Goal: Transaction & Acquisition: Purchase product/service

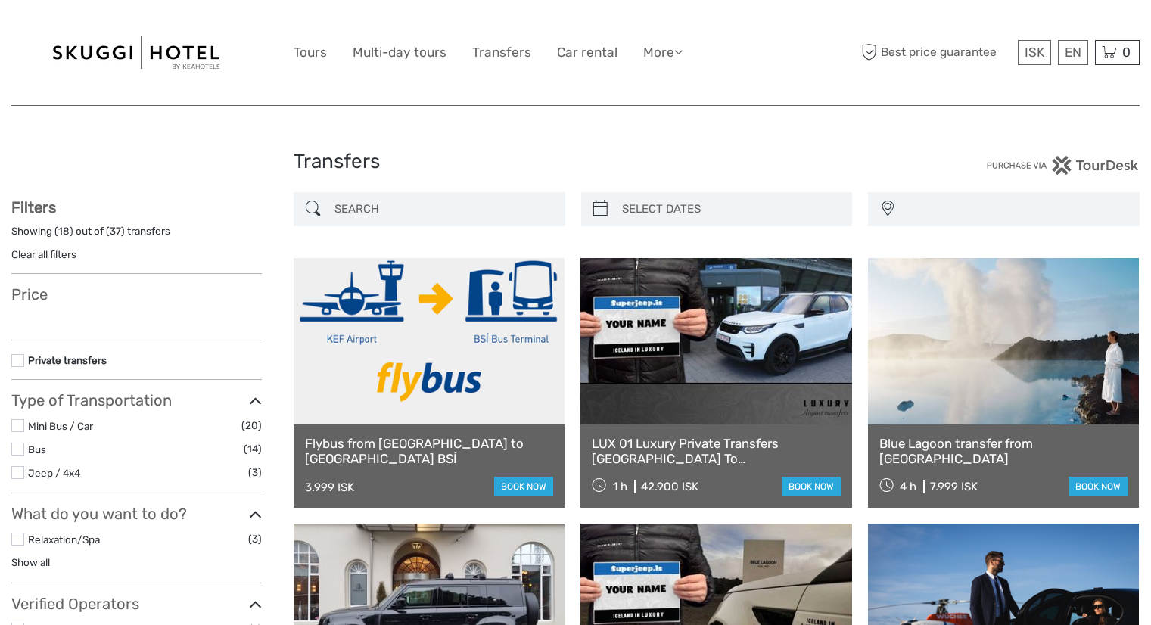
select select
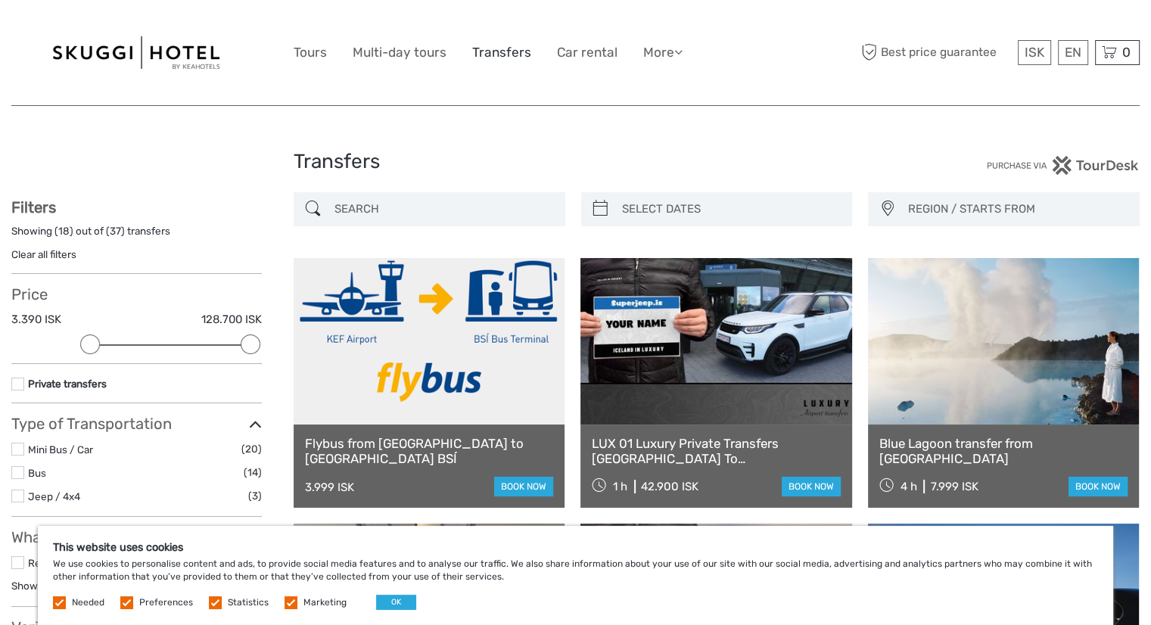
click at [494, 53] on link "Transfers" at bounding box center [501, 53] width 59 height 22
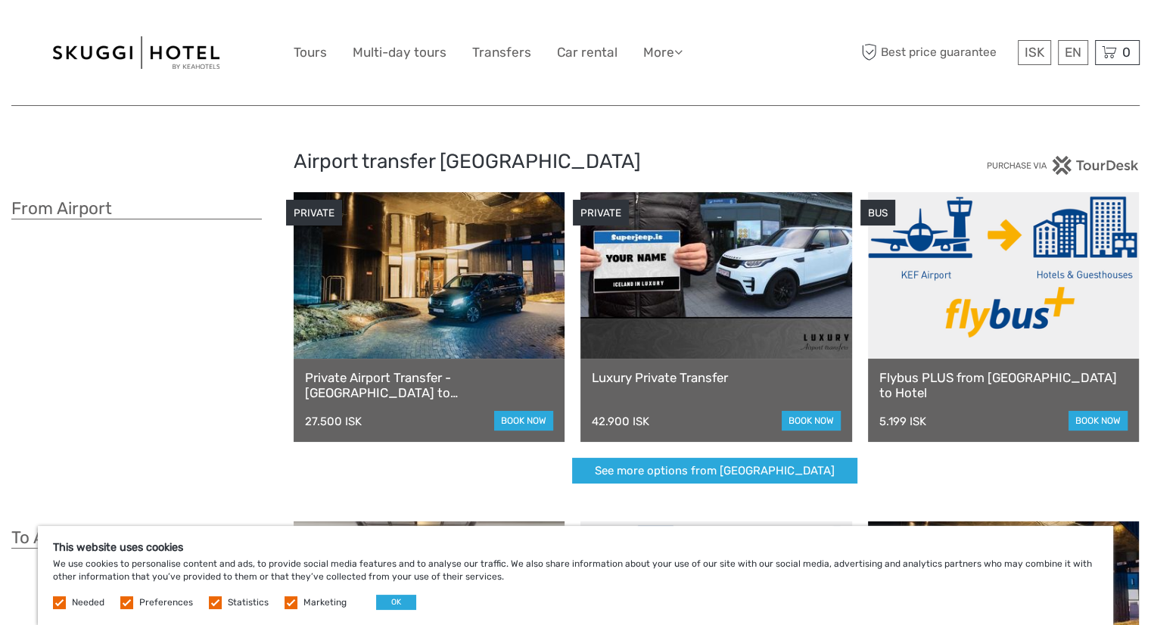
click at [1055, 325] on link at bounding box center [1003, 275] width 271 height 166
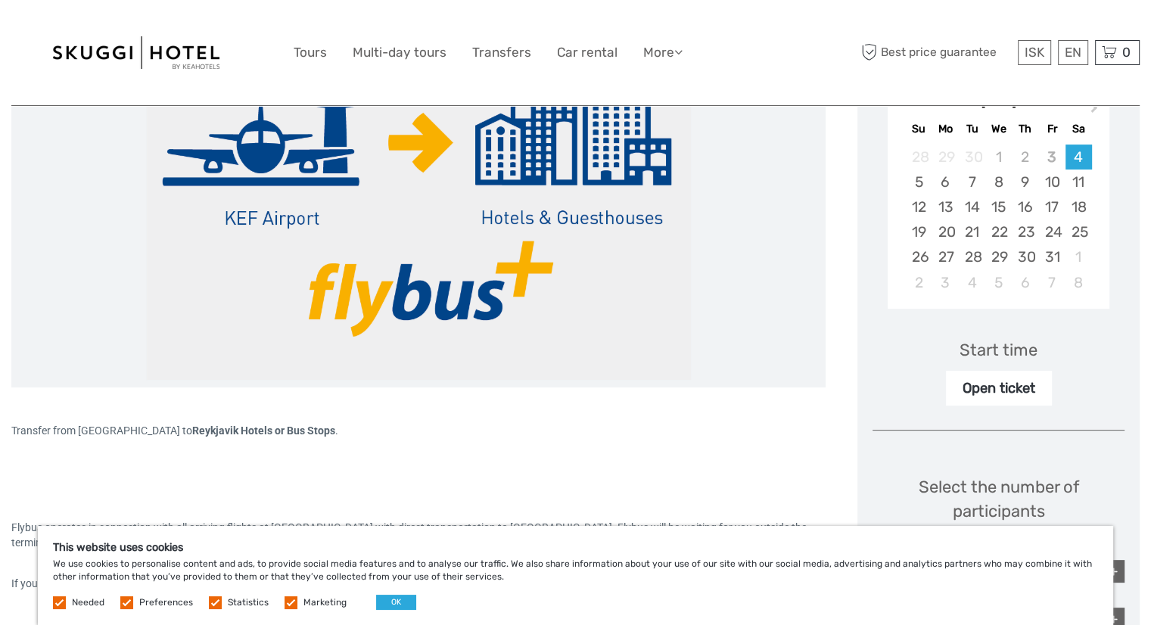
scroll to position [285, 0]
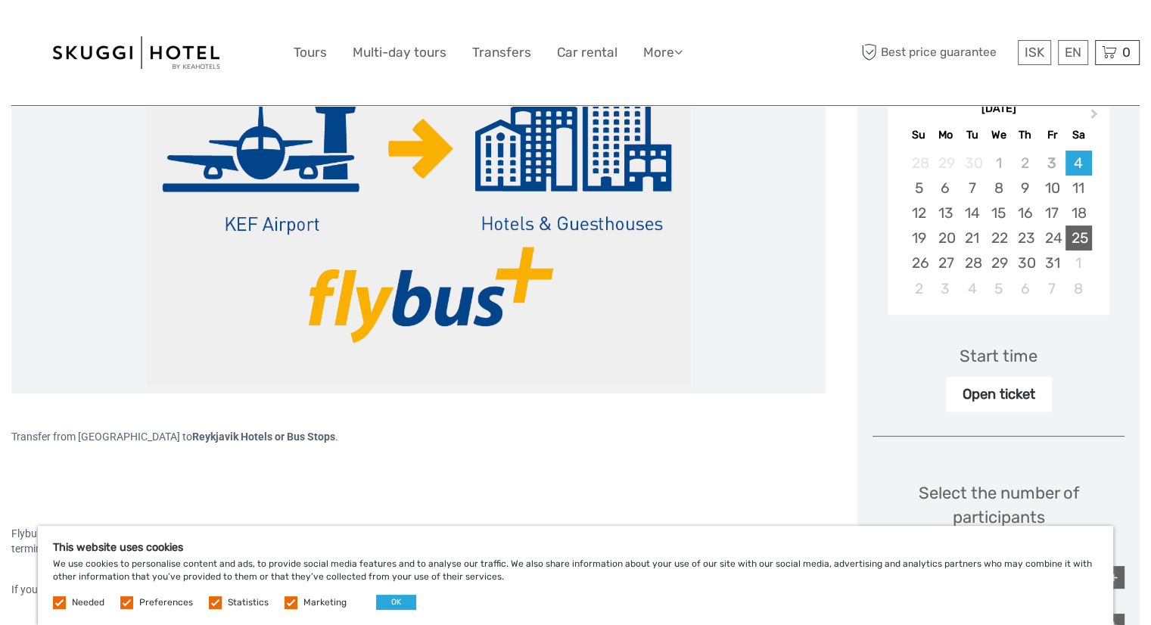
click at [1080, 236] on div "25" at bounding box center [1078, 237] width 26 height 25
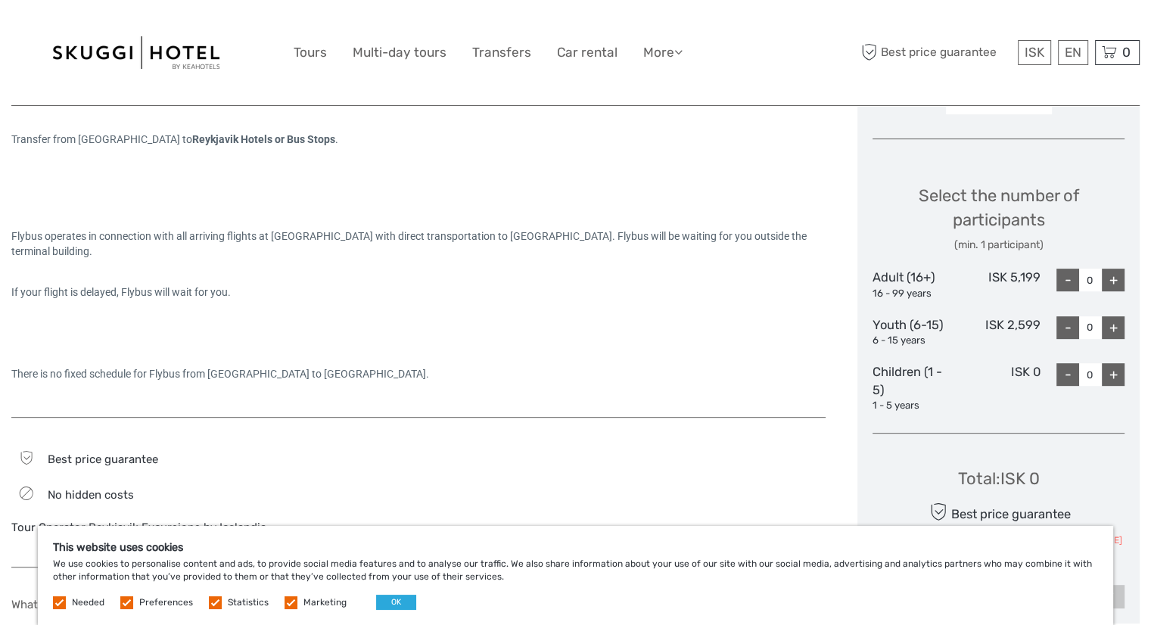
scroll to position [607, 0]
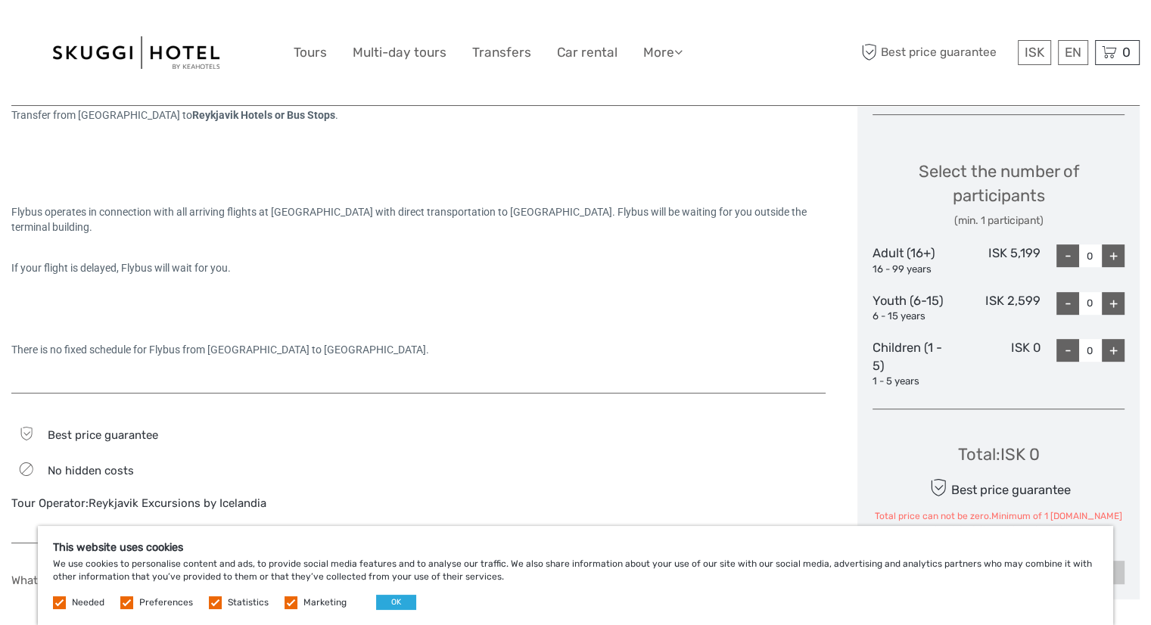
click at [1113, 252] on div "+" at bounding box center [1113, 255] width 23 height 23
type input "1"
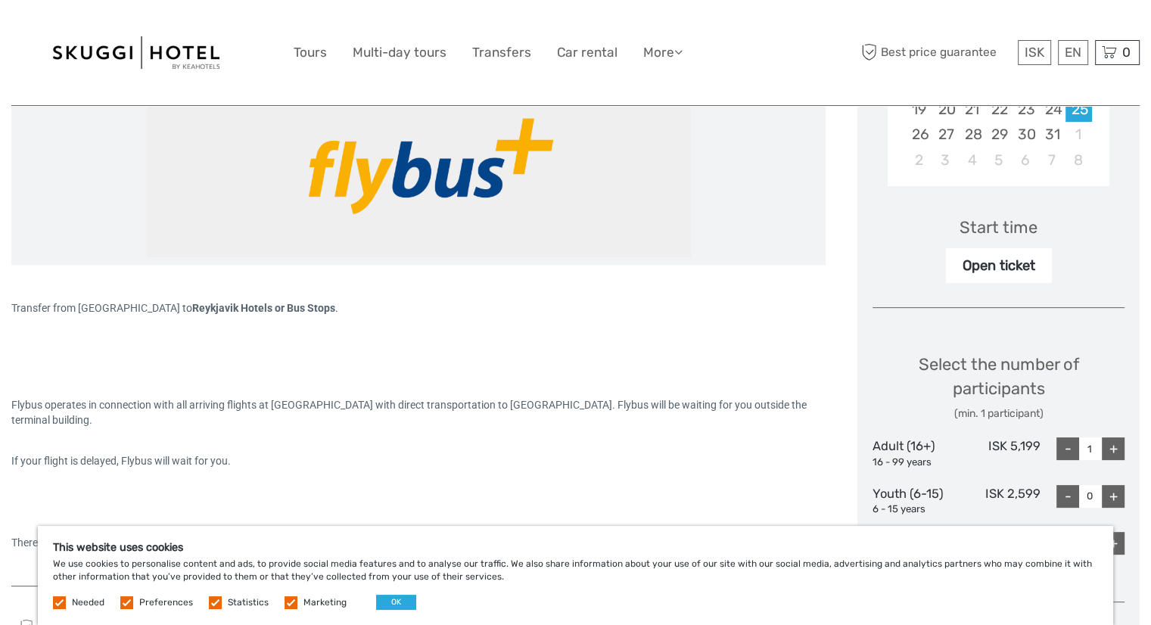
scroll to position [408, 0]
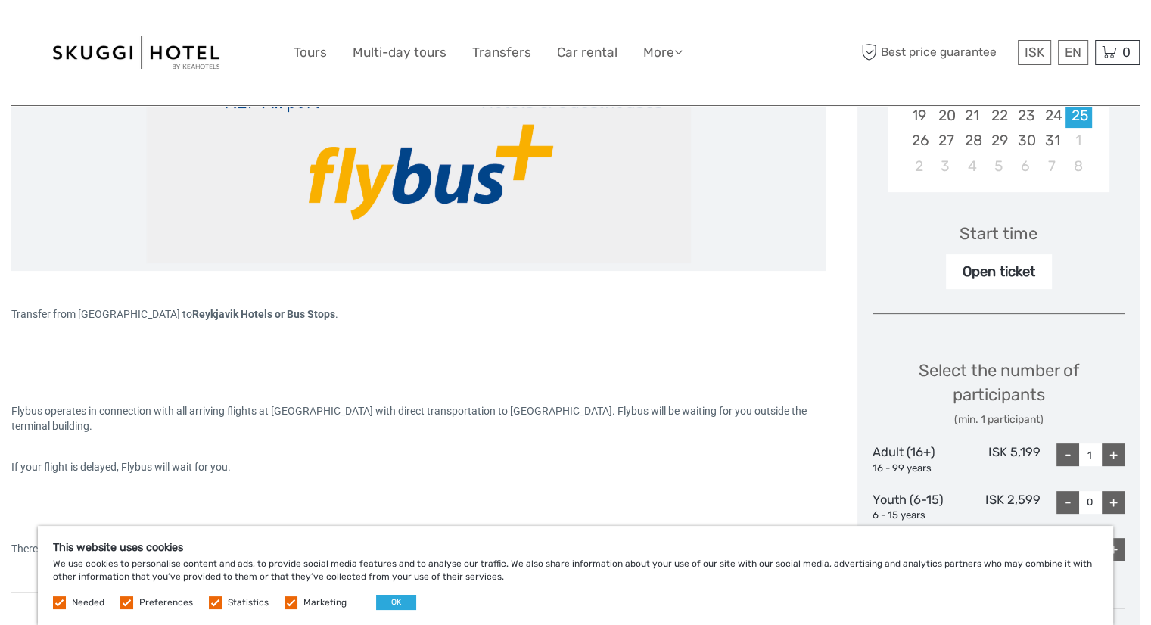
click at [1019, 273] on div "Open ticket" at bounding box center [999, 271] width 106 height 35
click at [1017, 229] on div "Start time" at bounding box center [998, 233] width 78 height 23
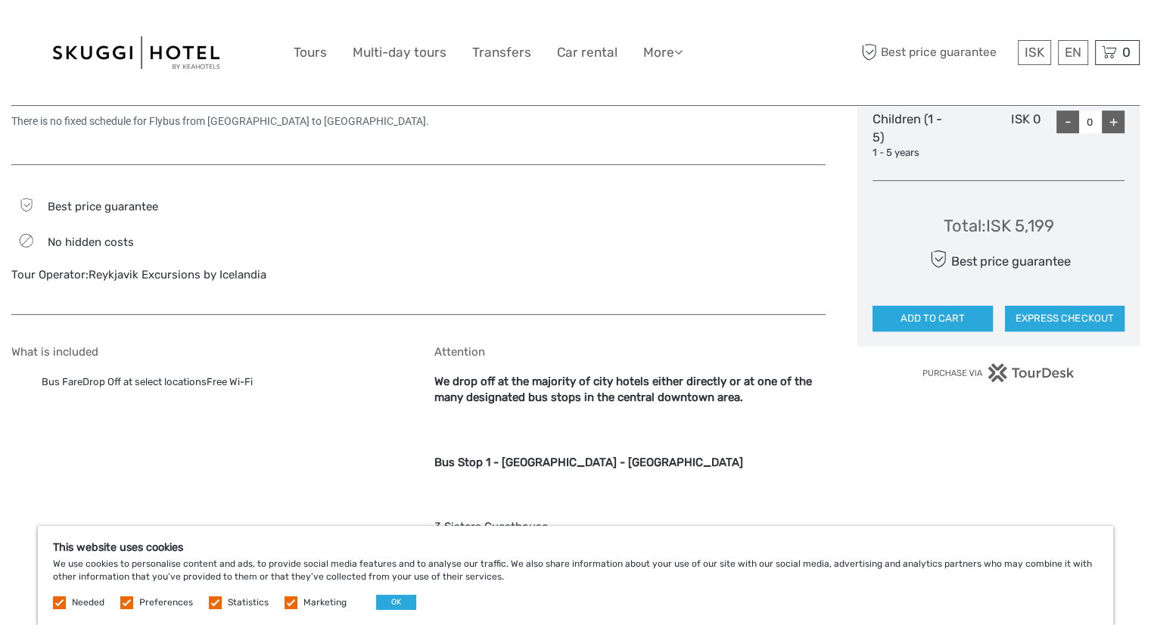
scroll to position [823, 0]
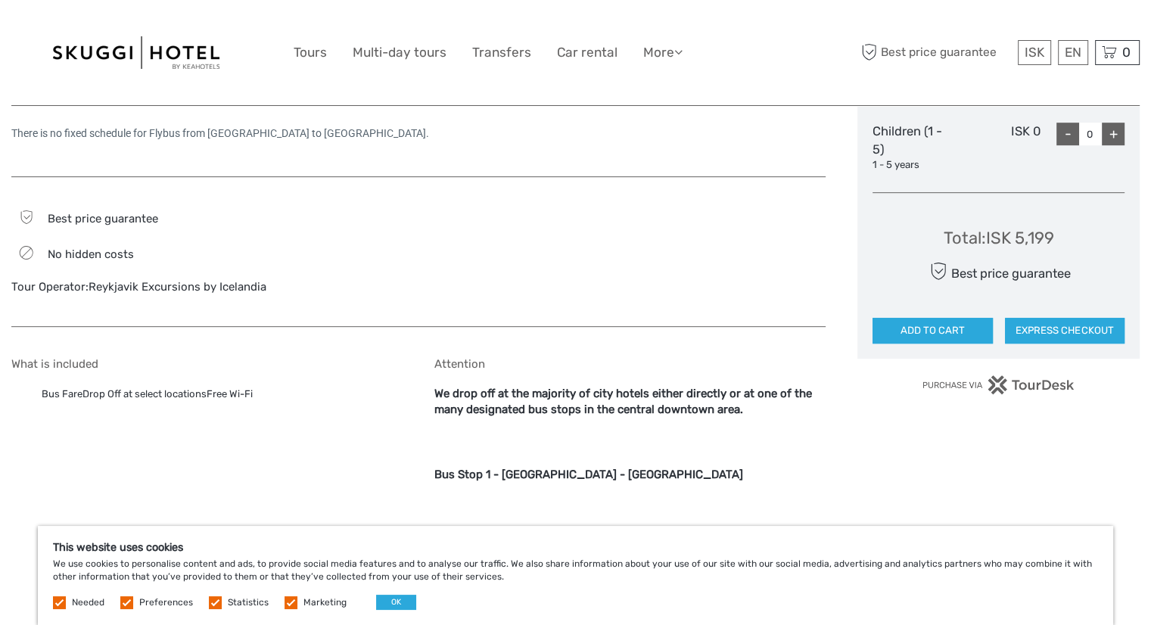
drag, startPoint x: 1083, startPoint y: 322, endPoint x: 1059, endPoint y: 250, distance: 75.8
click at [1059, 250] on div "Total : ISK 5,199 Best price guarantee ADD TO CART EXPRESS CHECKOUT" at bounding box center [998, 274] width 252 height 138
drag, startPoint x: 14, startPoint y: 131, endPoint x: 412, endPoint y: 138, distance: 397.3
click at [412, 138] on div "There is no fixed schedule for Flybus from Keflavik Airport to Reykjavik City C…" at bounding box center [418, 133] width 814 height 15
click at [356, 132] on span "There is no fixed schedule for Flybus from Keflavik Airport to Reykjavik City C…" at bounding box center [220, 133] width 418 height 12
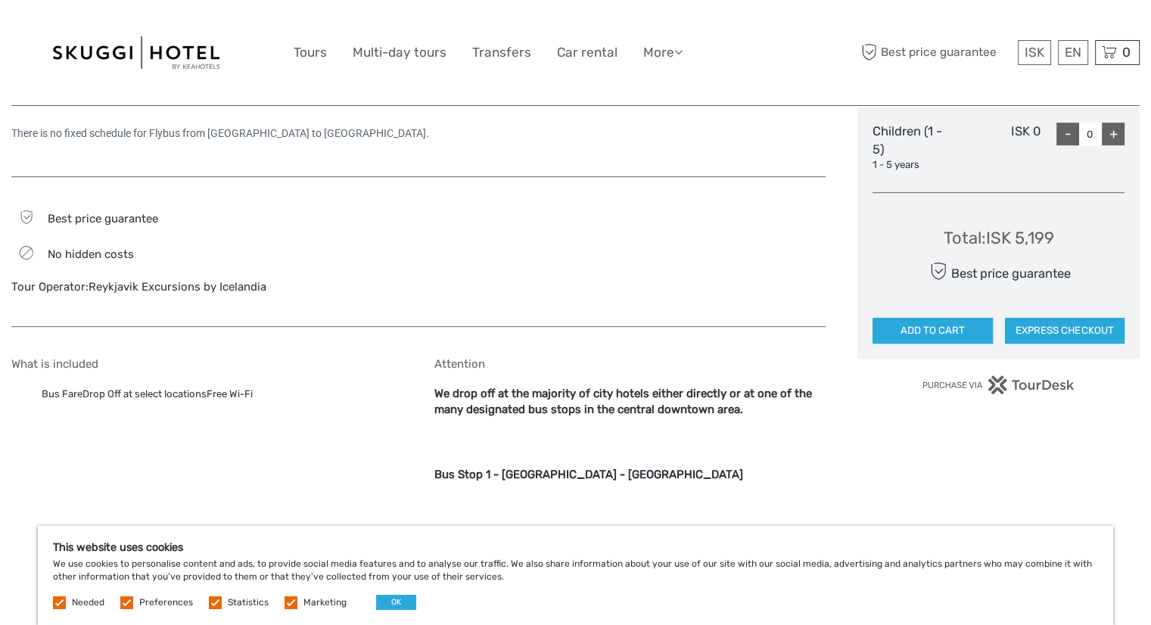
drag, startPoint x: 11, startPoint y: 129, endPoint x: 415, endPoint y: 135, distance: 404.1
click at [415, 135] on div "There is no fixed schedule for Flybus from Keflavik Airport to Reykjavik City C…" at bounding box center [418, 133] width 814 height 15
copy span "There is no fixed schedule for Flybus from Keflavik Airport to Reykjavik City C…"
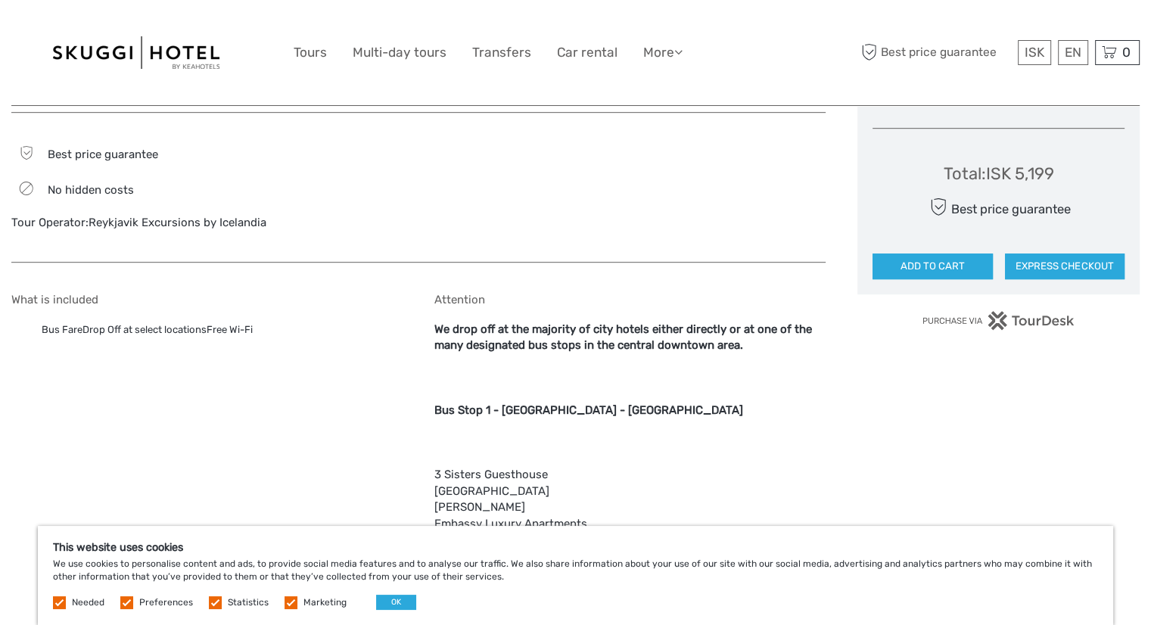
scroll to position [875, 0]
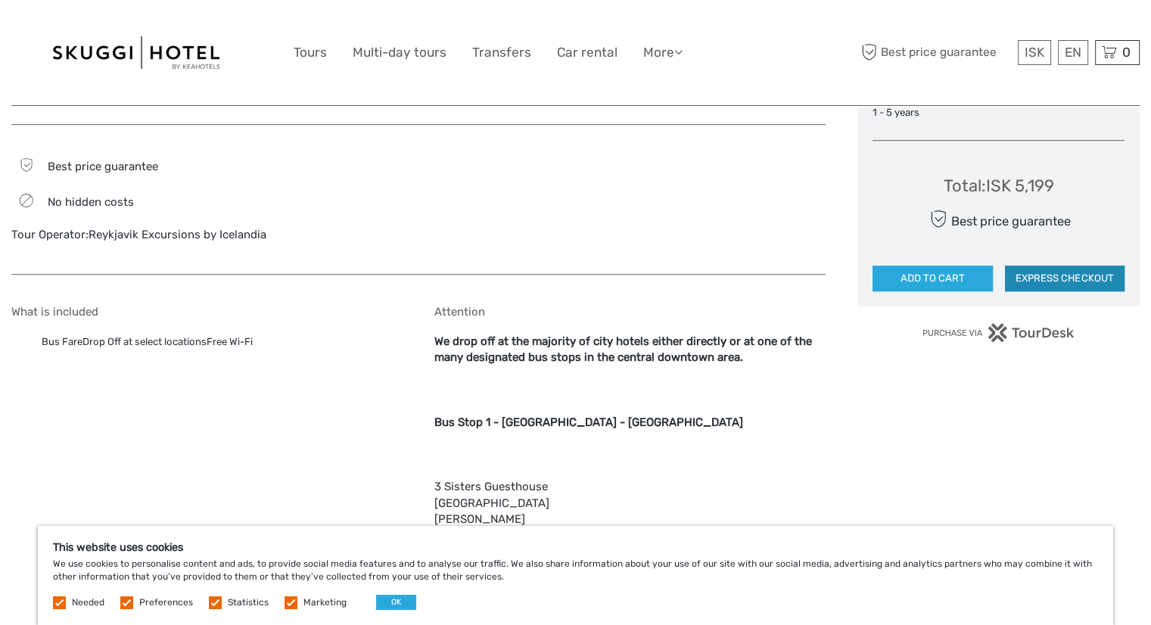
click at [1092, 275] on button "EXPRESS CHECKOUT" at bounding box center [1065, 279] width 120 height 26
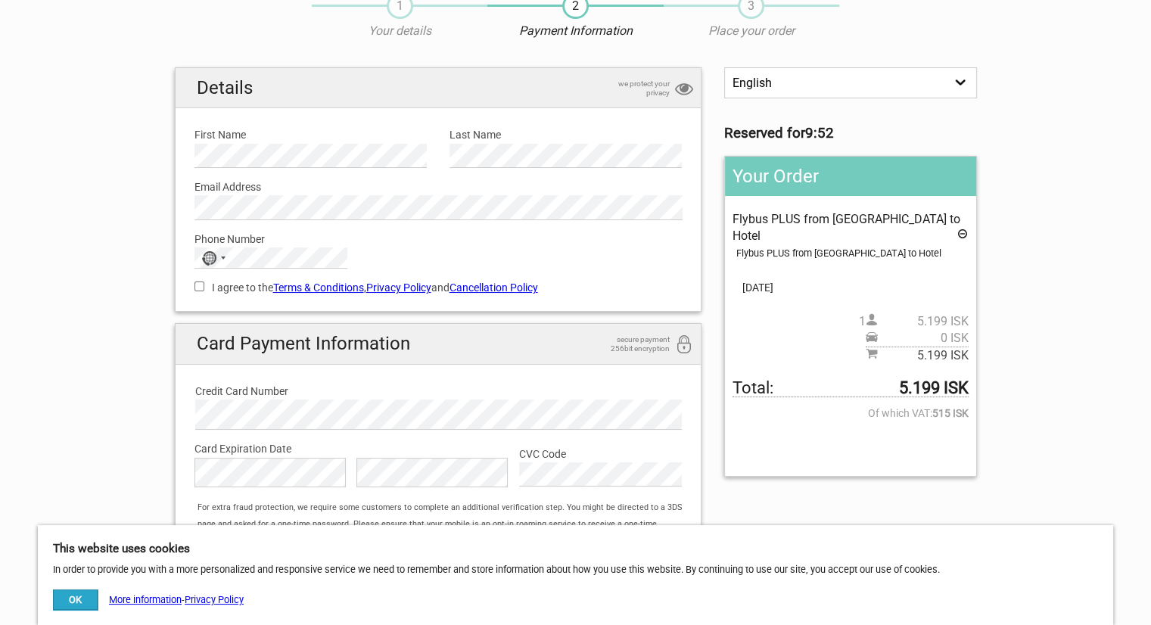
scroll to position [67, 0]
click at [195, 287] on input "I agree to the Terms & Conditions , Privacy Policy and Cancellation Policy" at bounding box center [199, 287] width 10 height 10
checkbox input "true"
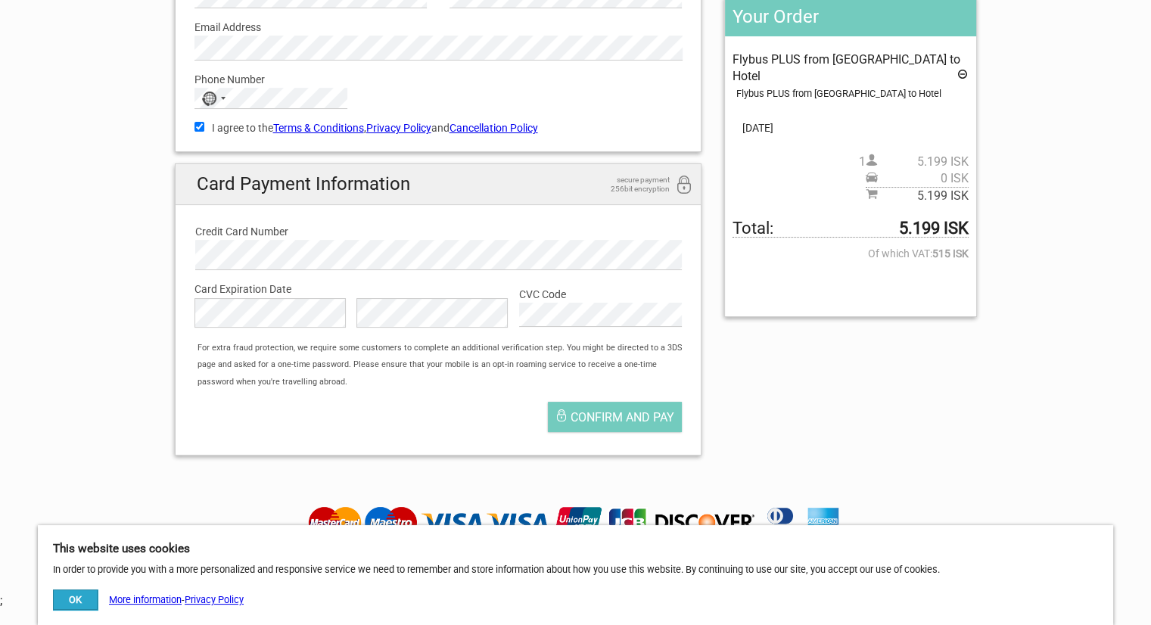
scroll to position [228, 0]
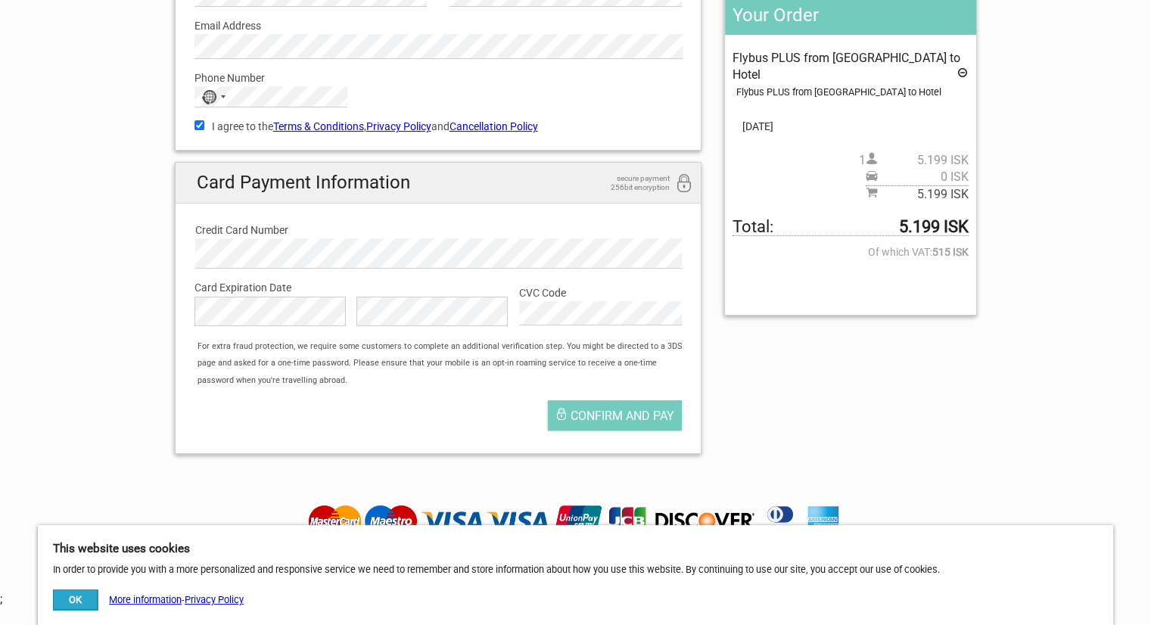
click at [484, 288] on label "Card Expiration Date" at bounding box center [438, 287] width 488 height 17
click at [475, 415] on div "Confirm and pay" at bounding box center [438, 419] width 511 height 53
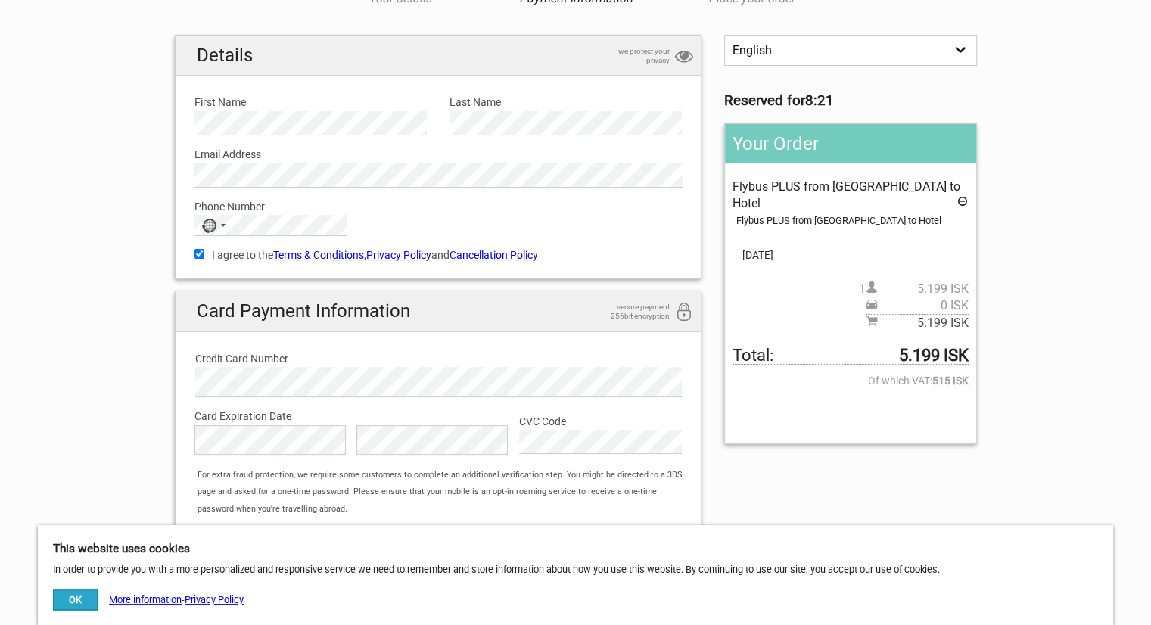
scroll to position [73, 0]
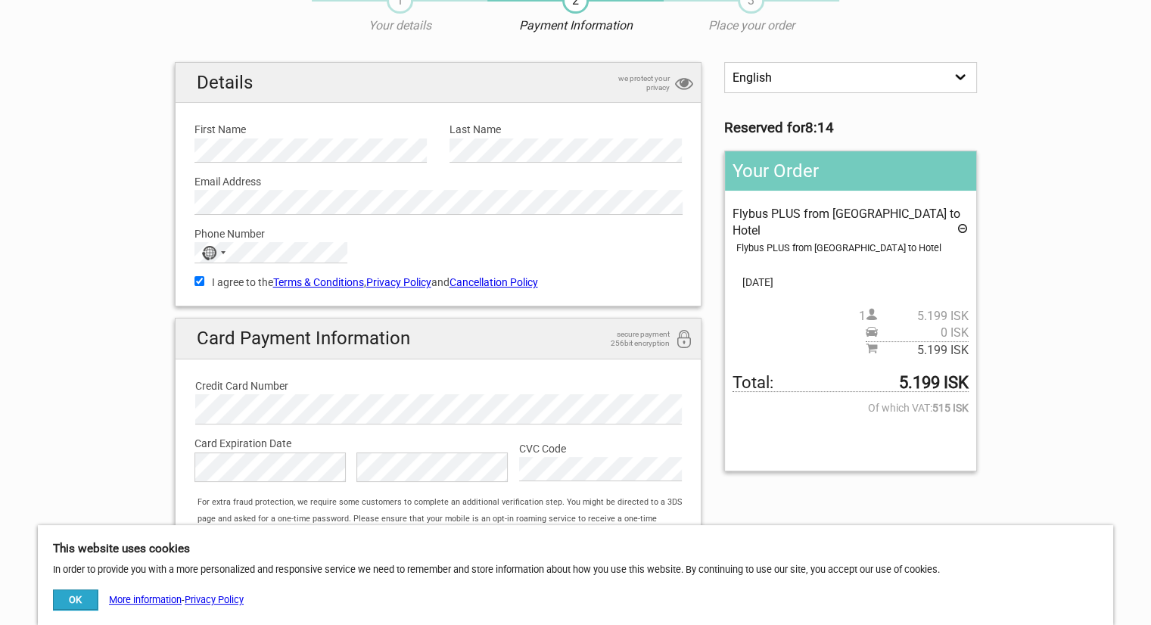
click at [91, 255] on section "1 Your details 2 Payment Information 3 Place your order English Español Deutsch…" at bounding box center [575, 297] width 1151 height 649
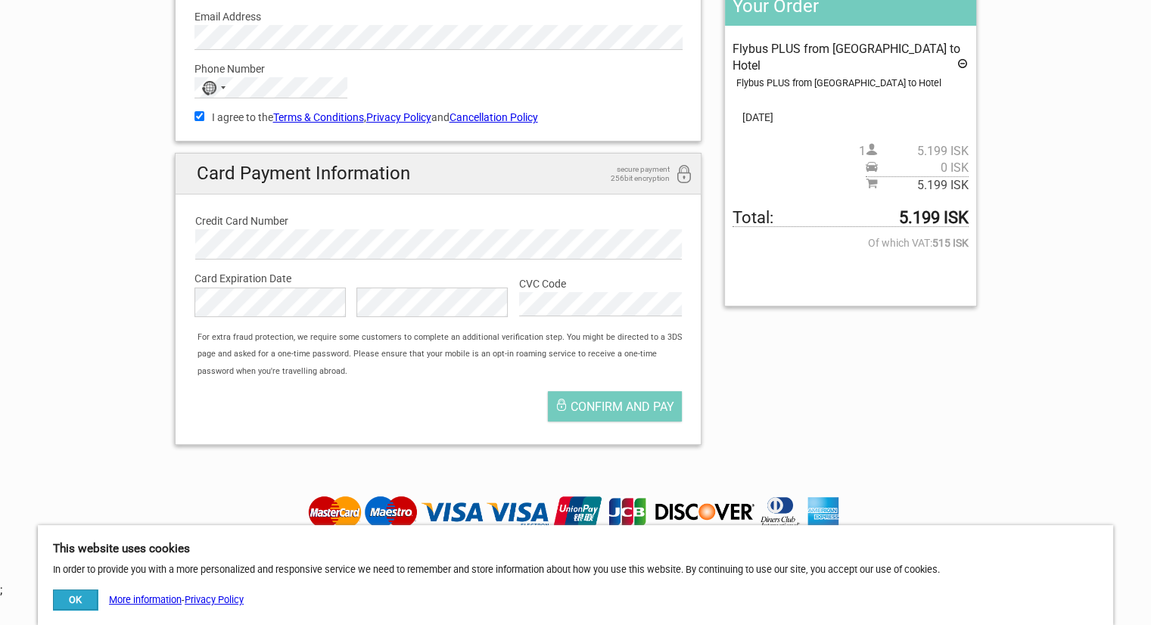
scroll to position [241, 0]
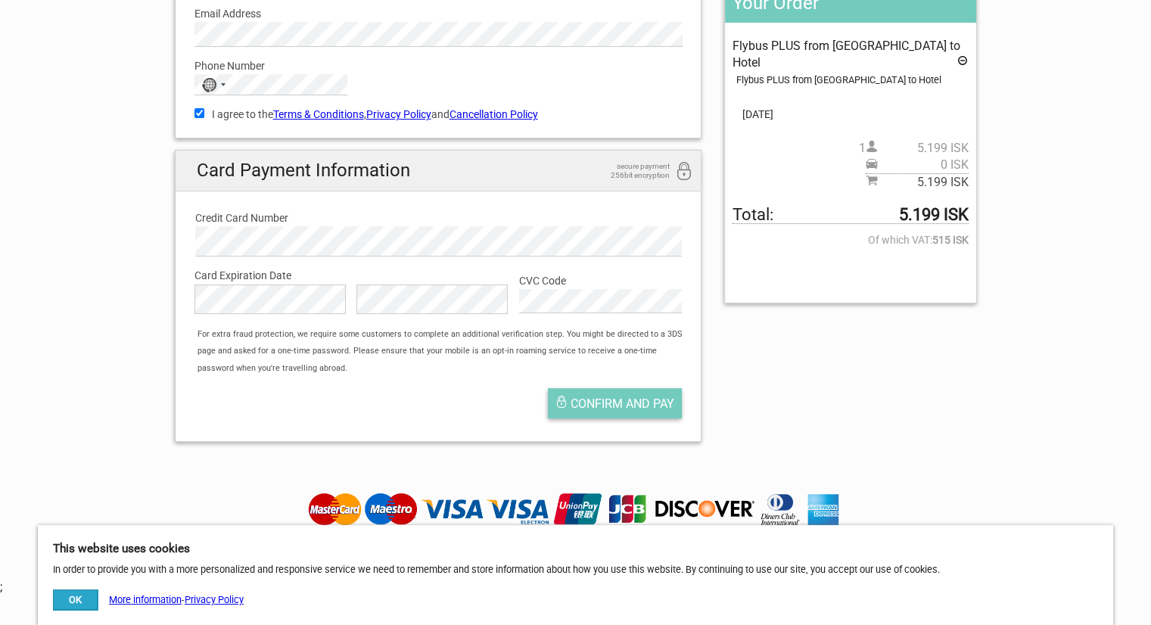
click at [656, 406] on span "Confirm and pay" at bounding box center [622, 403] width 104 height 14
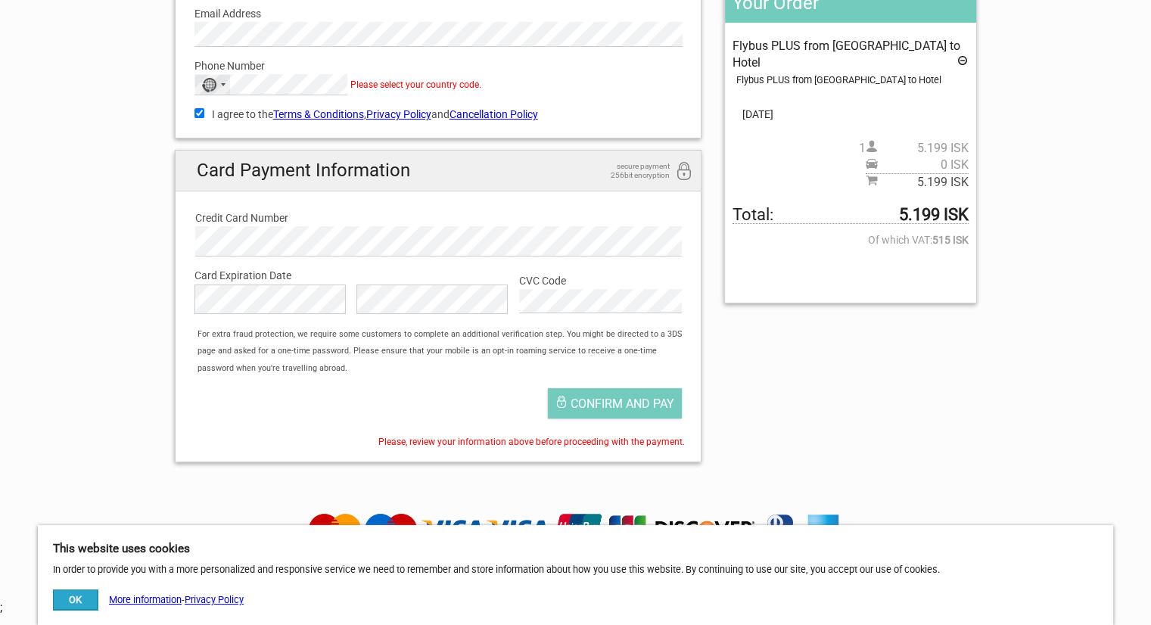
click at [203, 82] on div "No country selected" at bounding box center [208, 85] width 15 height 14
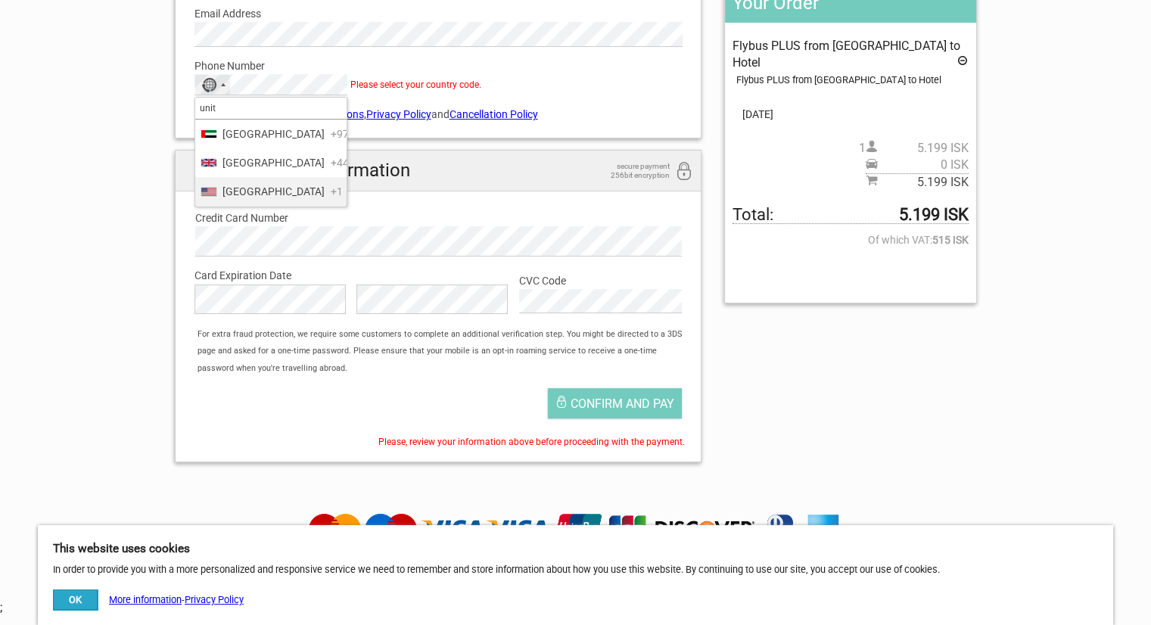
type input "unit"
click at [281, 200] on span "[GEOGRAPHIC_DATA]" at bounding box center [273, 191] width 102 height 17
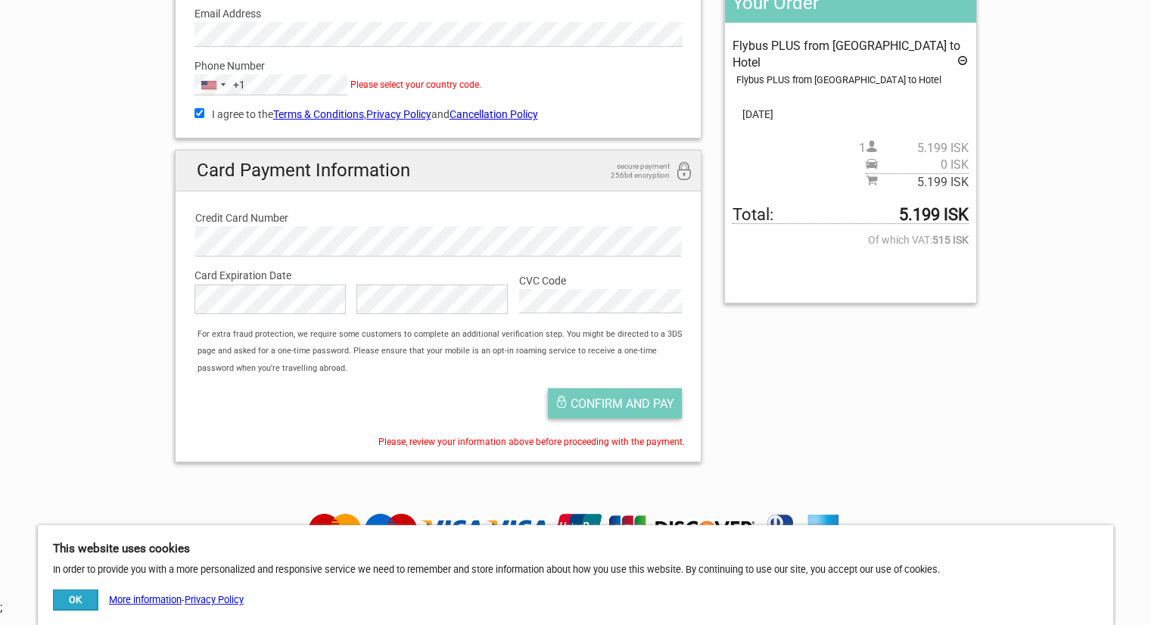
click at [618, 405] on span "Confirm and pay" at bounding box center [622, 403] width 104 height 14
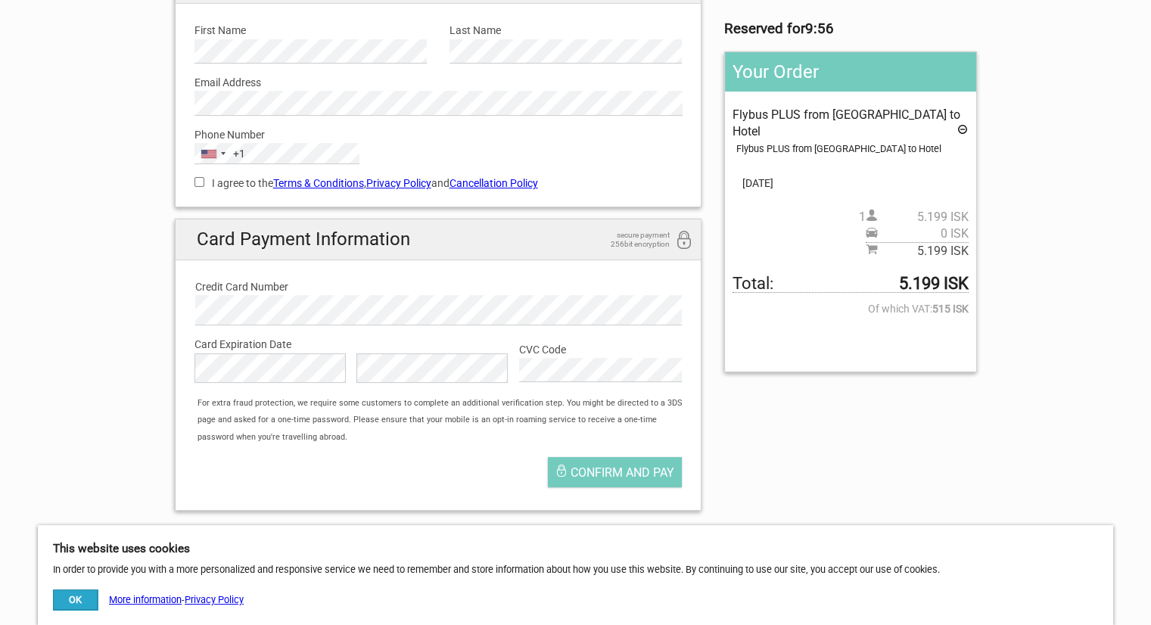
scroll to position [184, 0]
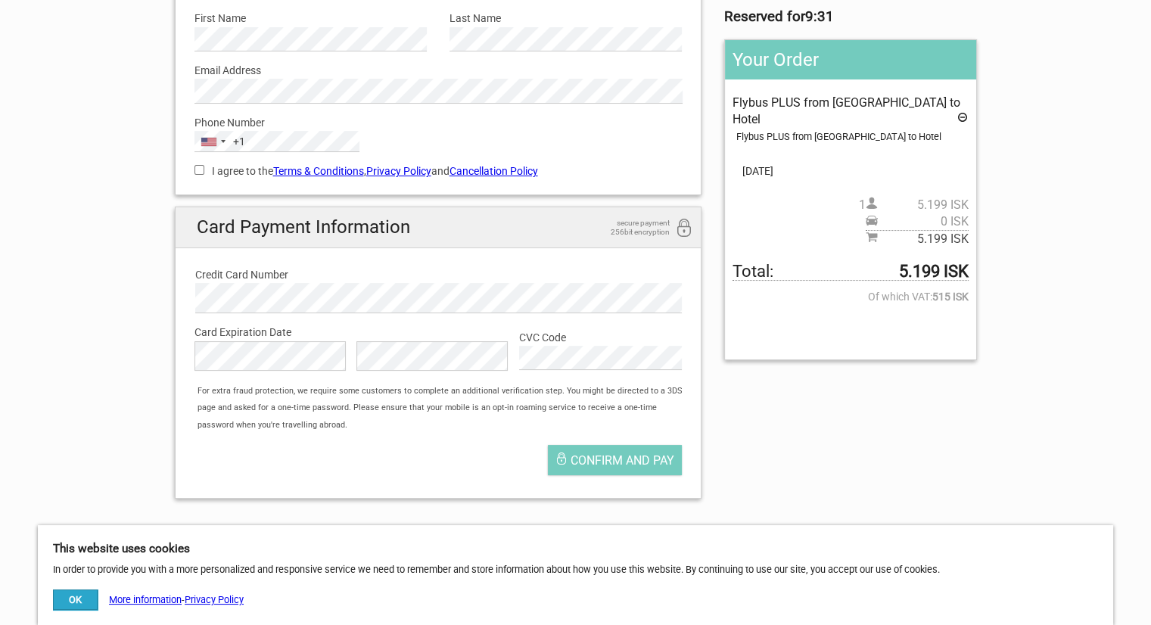
click at [862, 396] on div "English Español Deutsch Reserved for 9:31 Your Order Flybus PLUS from [GEOGRAPH…" at bounding box center [575, 231] width 825 height 560
click at [609, 458] on span "Confirm and pay" at bounding box center [622, 460] width 104 height 14
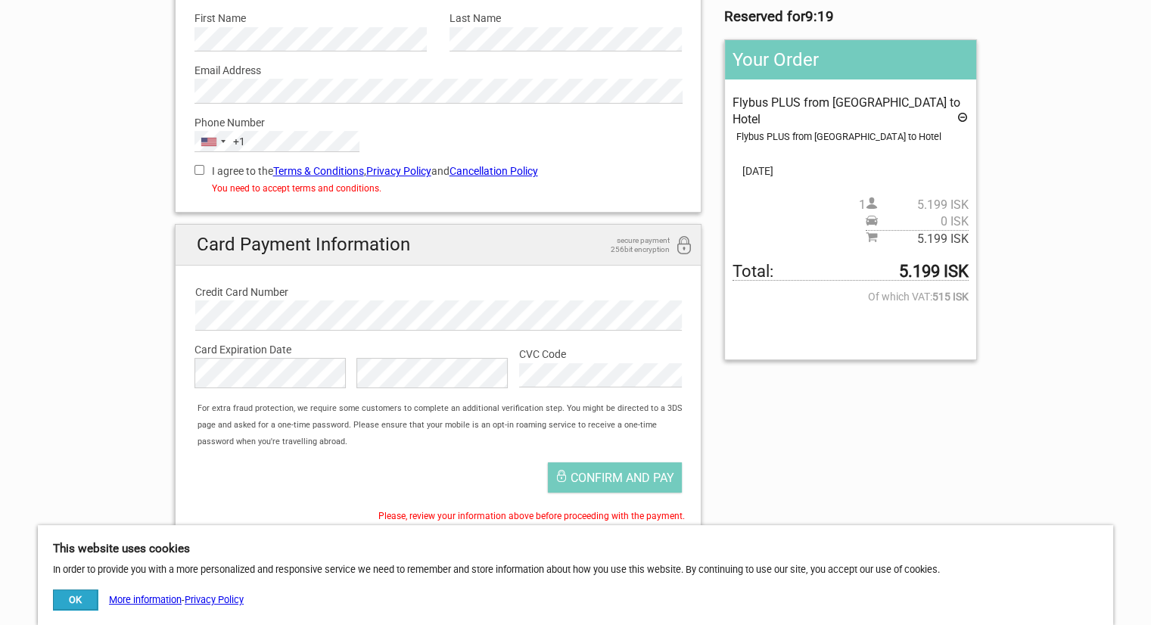
click at [202, 170] on input "I agree to the Terms & Conditions , Privacy Policy and Cancellation Policy" at bounding box center [199, 170] width 10 height 10
checkbox input "true"
click at [602, 478] on span "Confirm and pay" at bounding box center [622, 478] width 104 height 14
